Goal: Transaction & Acquisition: Purchase product/service

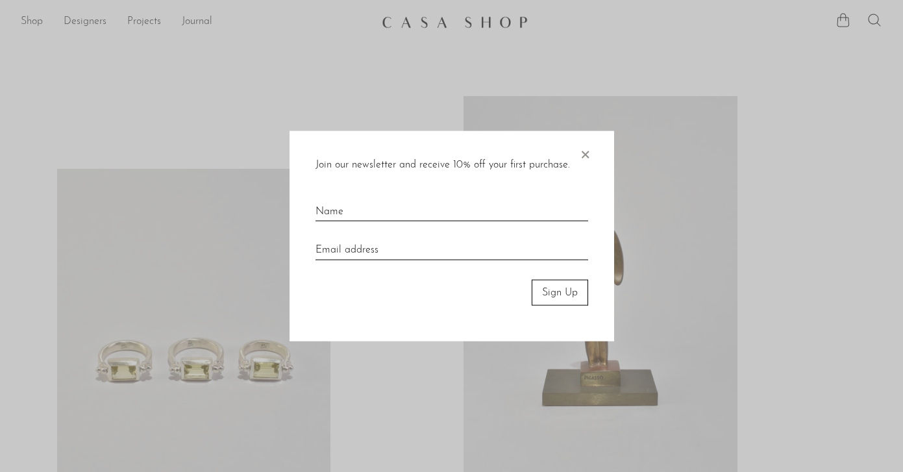
click at [590, 149] on span "×" at bounding box center [584, 151] width 13 height 42
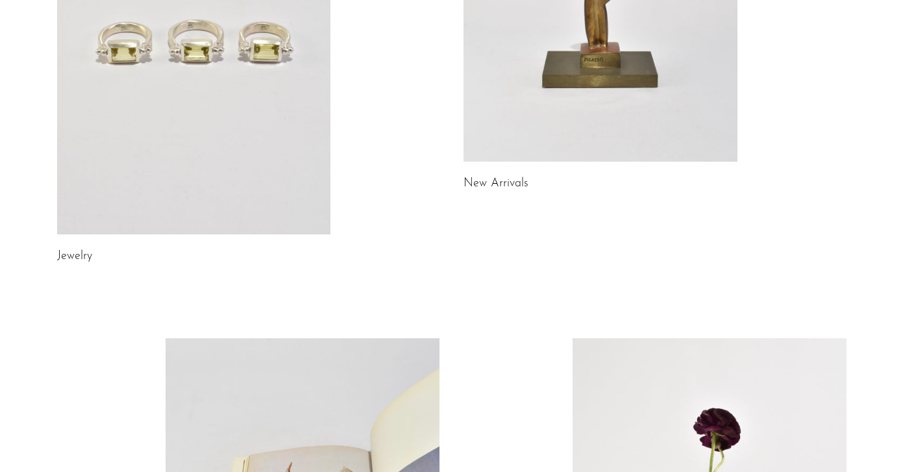
scroll to position [317, 0]
click at [255, 167] on link at bounding box center [194, 44] width 274 height 384
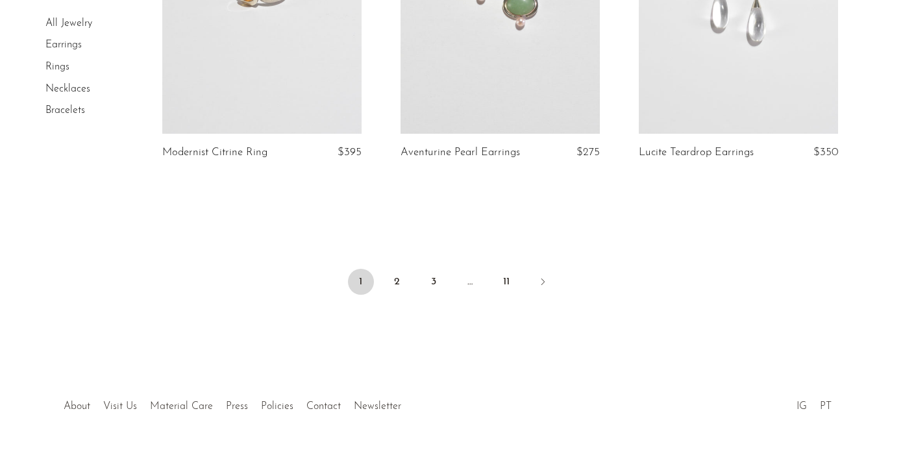
scroll to position [4072, 0]
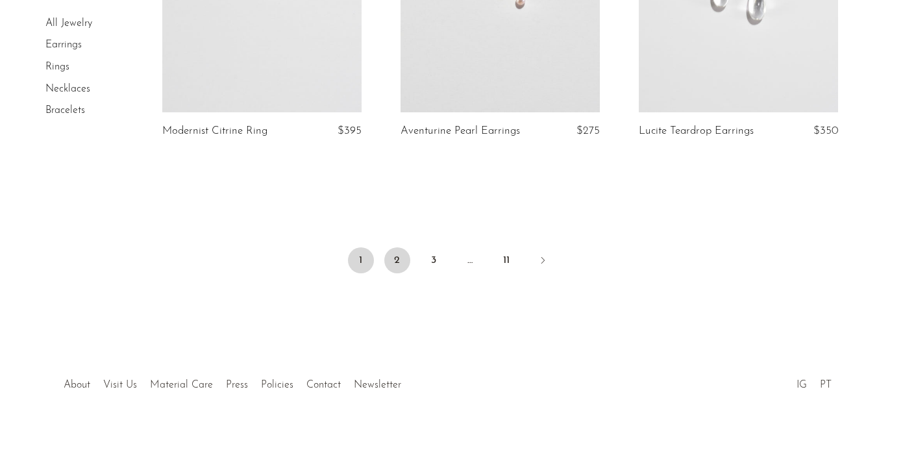
click at [398, 262] on link "2" at bounding box center [397, 260] width 26 height 26
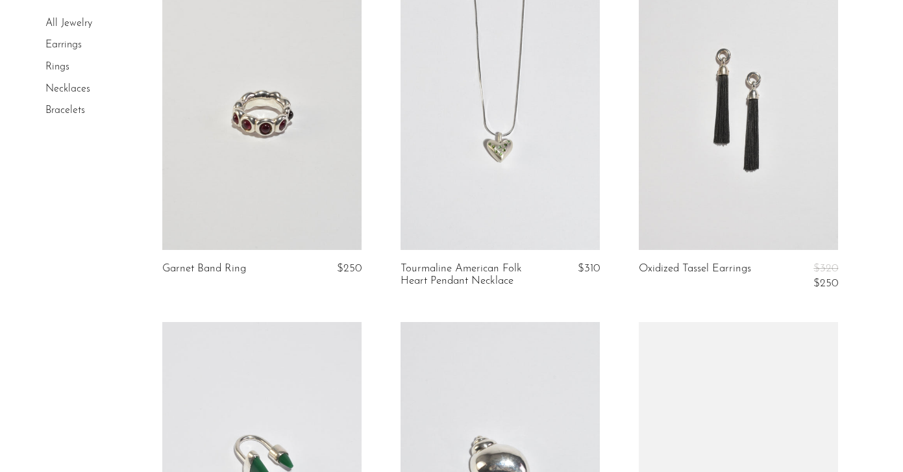
scroll to position [2243, 0]
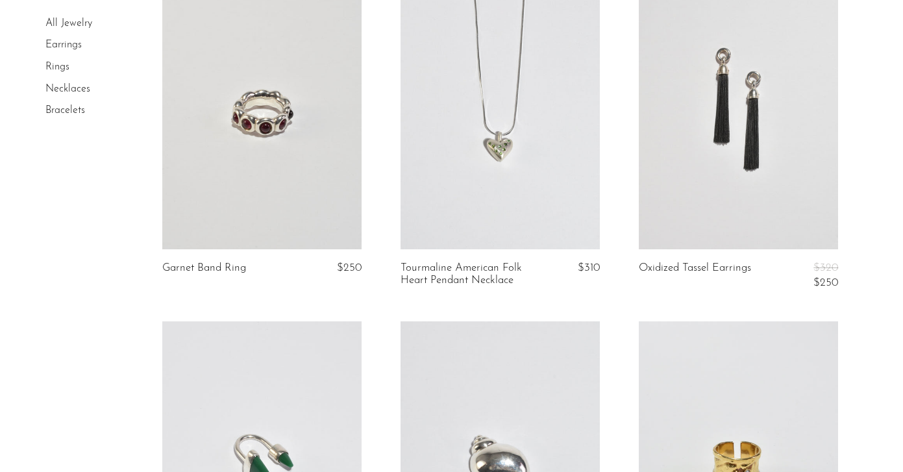
click at [68, 66] on link "Rings" at bounding box center [57, 67] width 24 height 10
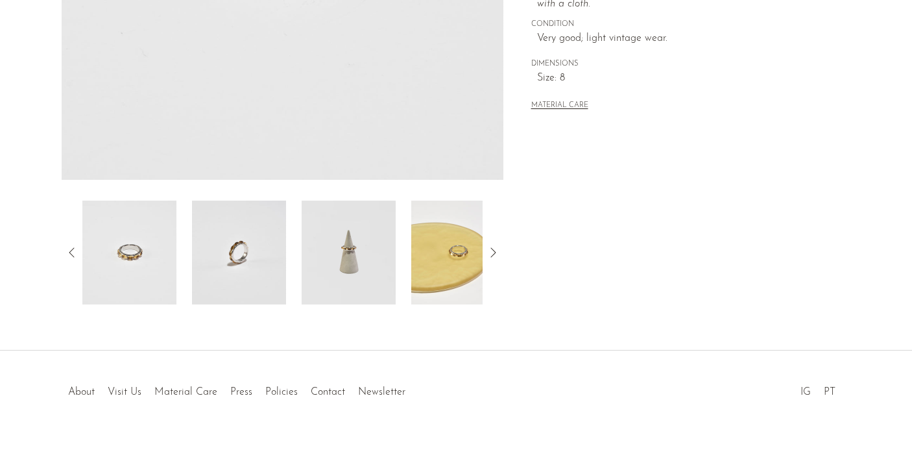
scroll to position [367, 0]
click at [365, 269] on img at bounding box center [349, 252] width 94 height 104
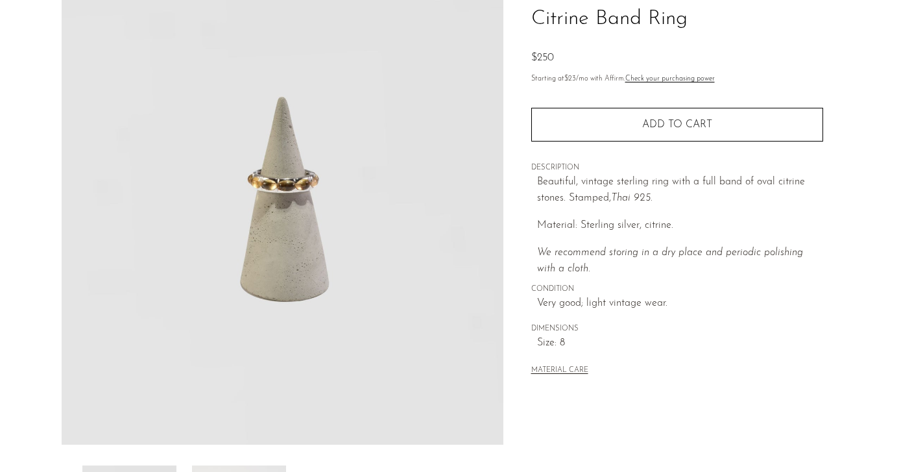
scroll to position [239, 0]
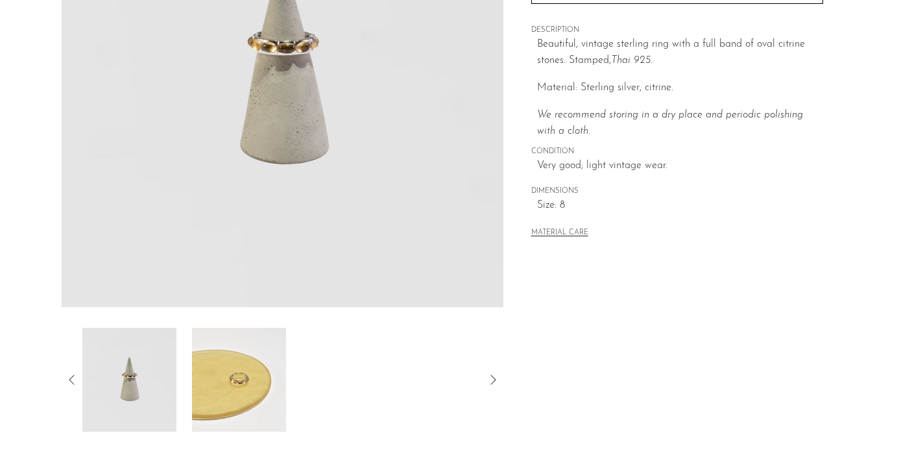
click at [255, 383] on img at bounding box center [239, 380] width 94 height 104
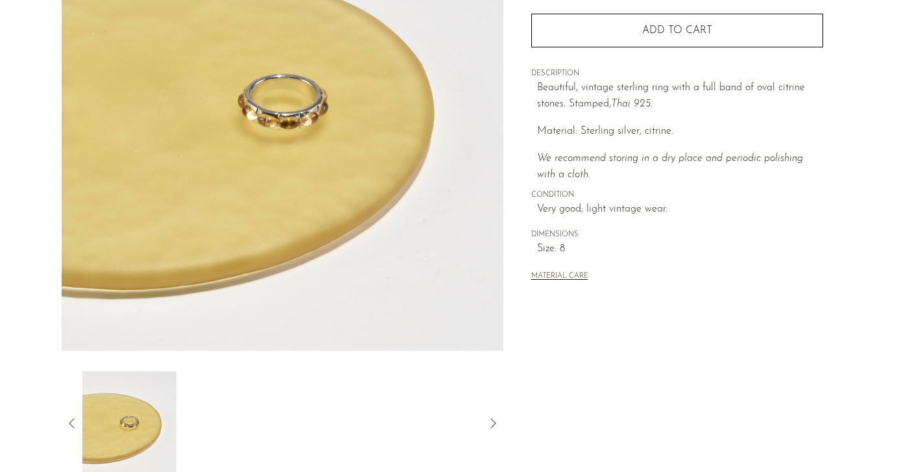
scroll to position [195, 0]
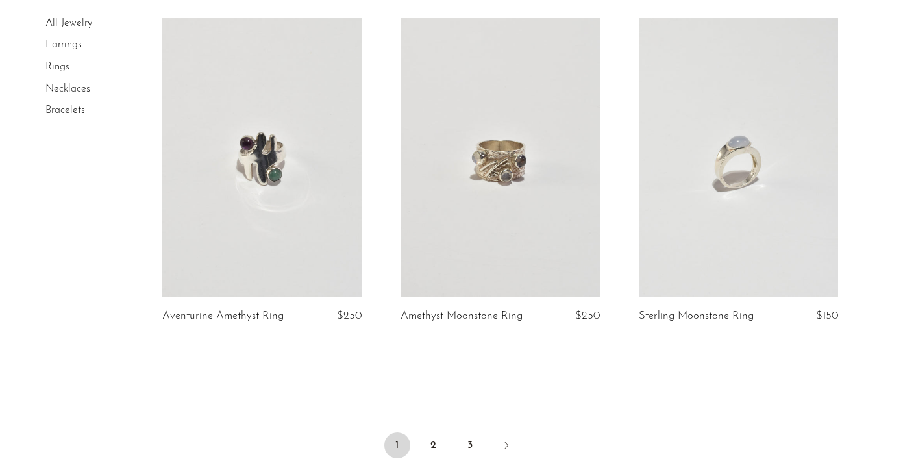
scroll to position [3864, 0]
click at [440, 440] on link "2" at bounding box center [434, 445] width 26 height 26
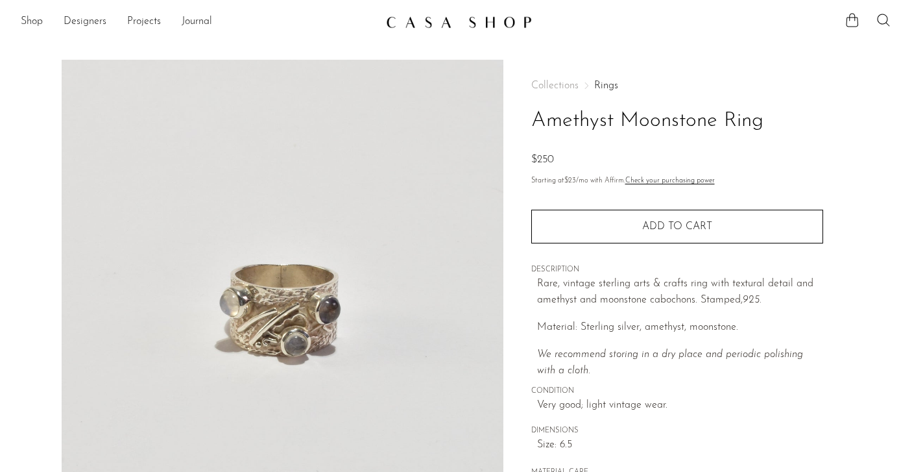
scroll to position [262, 0]
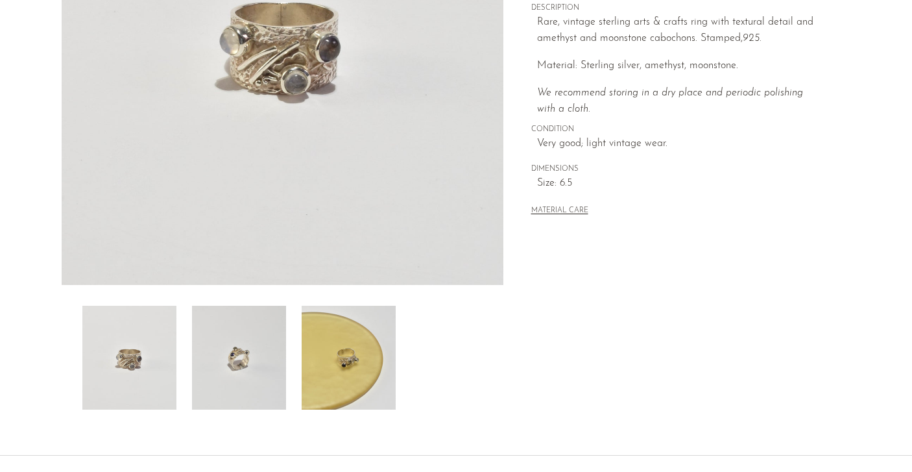
click at [347, 366] on img at bounding box center [349, 358] width 94 height 104
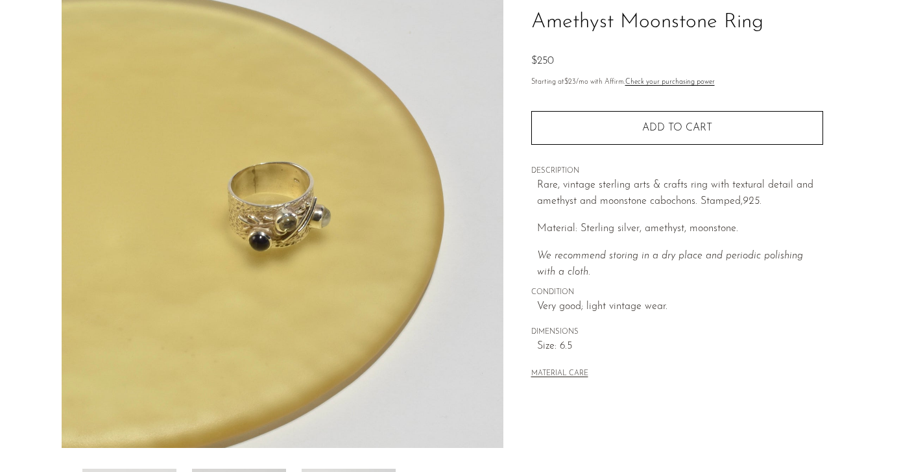
scroll to position [98, 0]
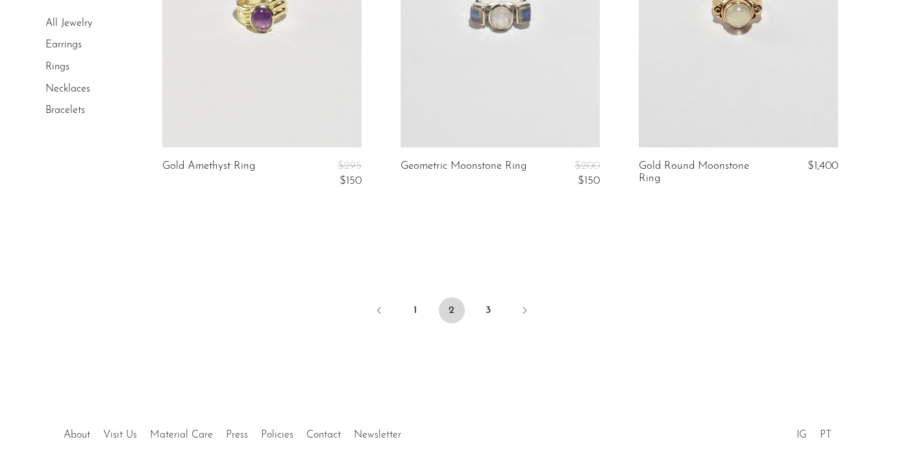
scroll to position [4039, 0]
click at [535, 308] on link "Next" at bounding box center [524, 311] width 26 height 29
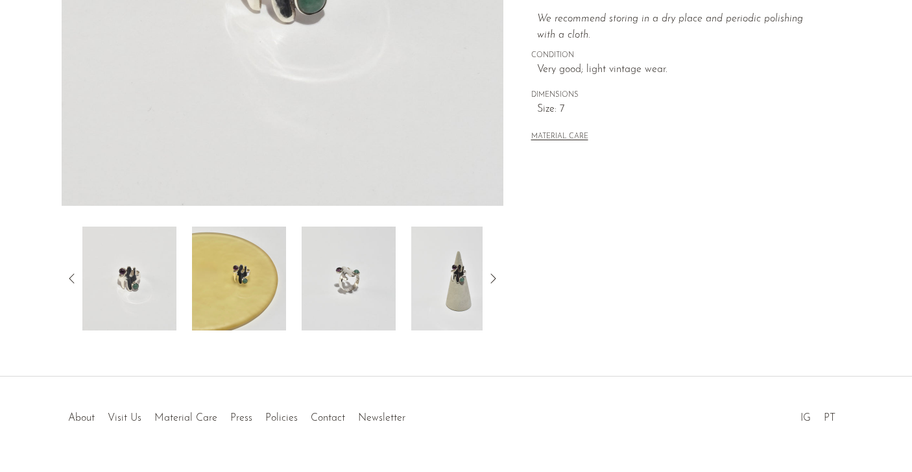
scroll to position [341, 0]
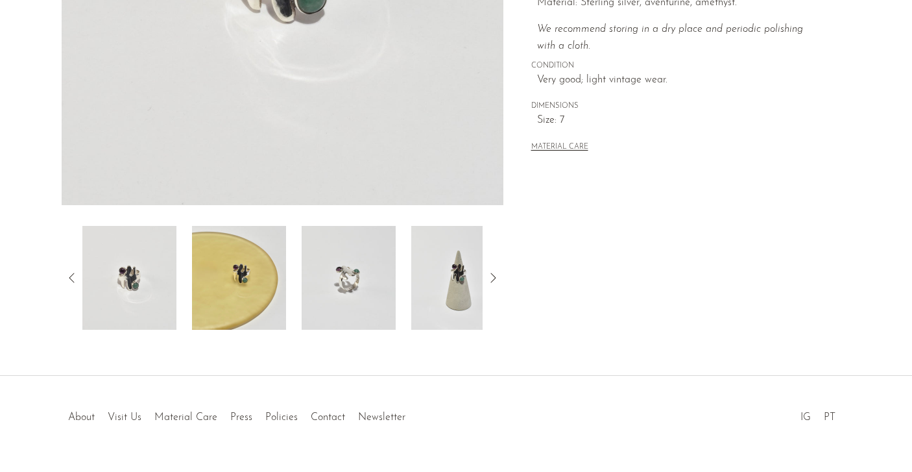
click at [352, 285] on img at bounding box center [349, 278] width 94 height 104
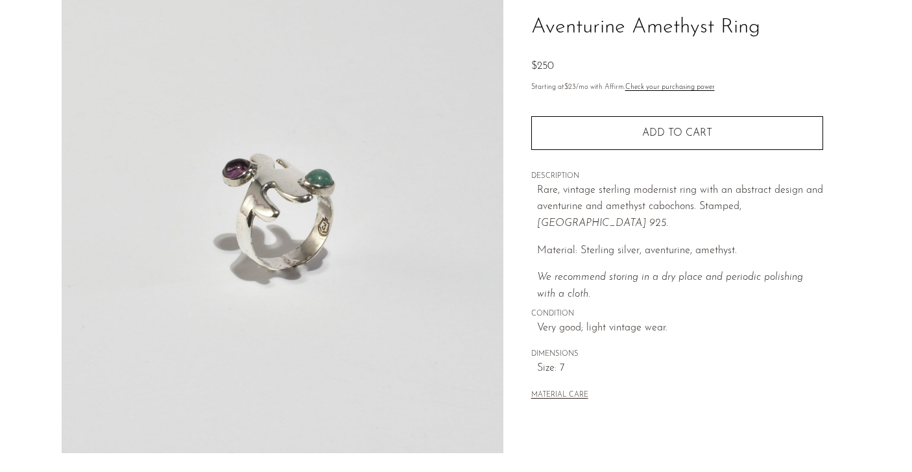
scroll to position [298, 0]
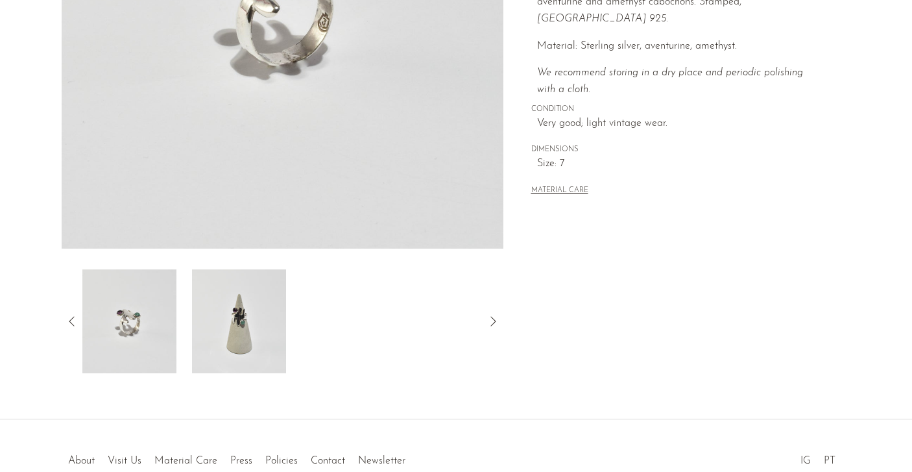
click at [270, 343] on img at bounding box center [239, 321] width 94 height 104
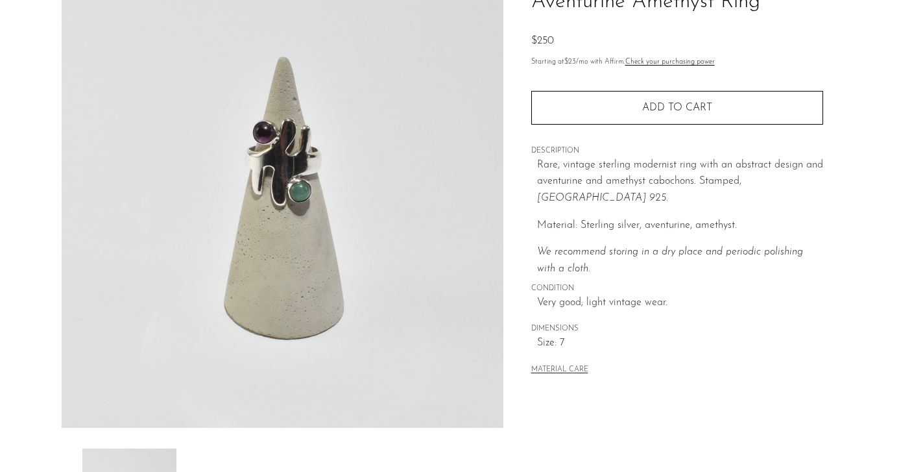
scroll to position [118, 0]
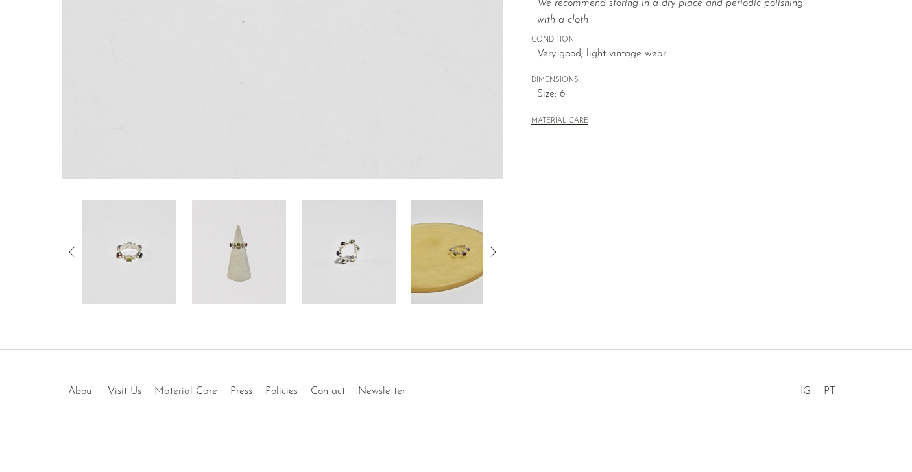
scroll to position [368, 0]
click at [391, 257] on img at bounding box center [349, 251] width 94 height 104
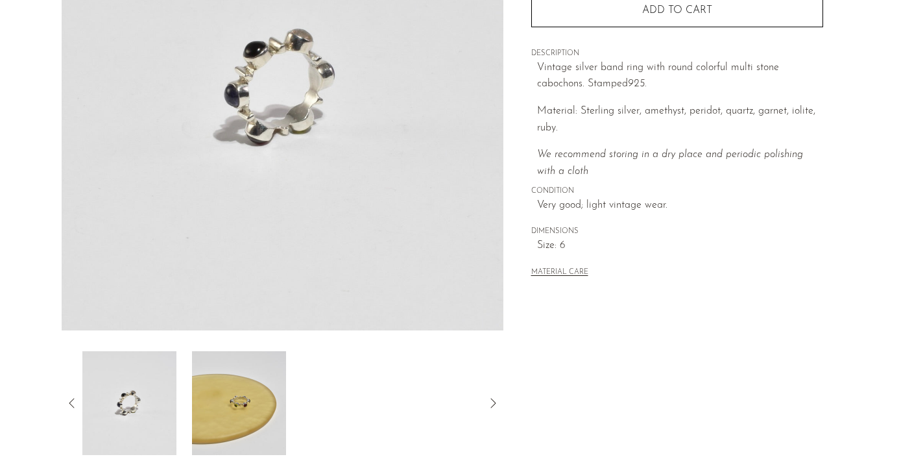
scroll to position [219, 0]
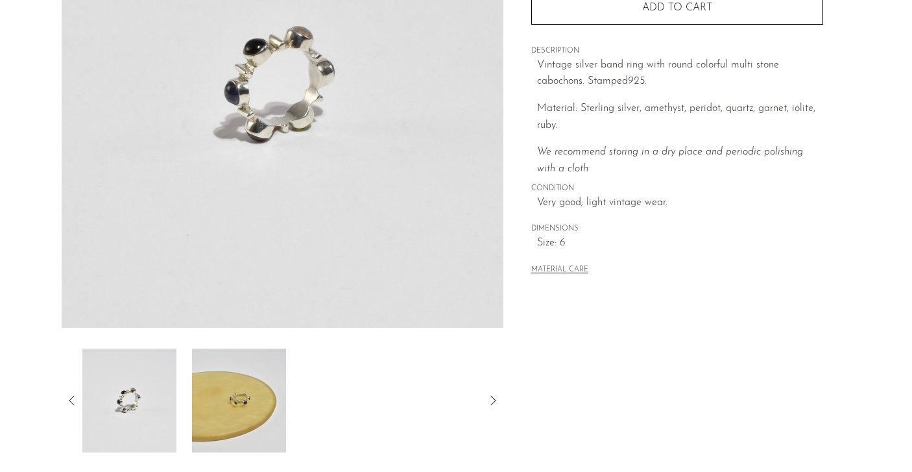
click at [411, 380] on div at bounding box center [282, 401] width 400 height 104
click at [250, 395] on img at bounding box center [239, 401] width 94 height 104
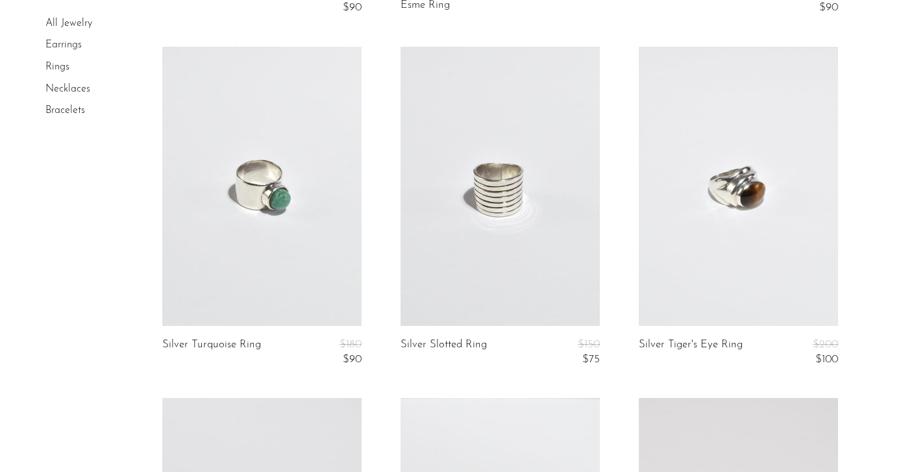
scroll to position [1171, 0]
